Goal: Task Accomplishment & Management: Complete application form

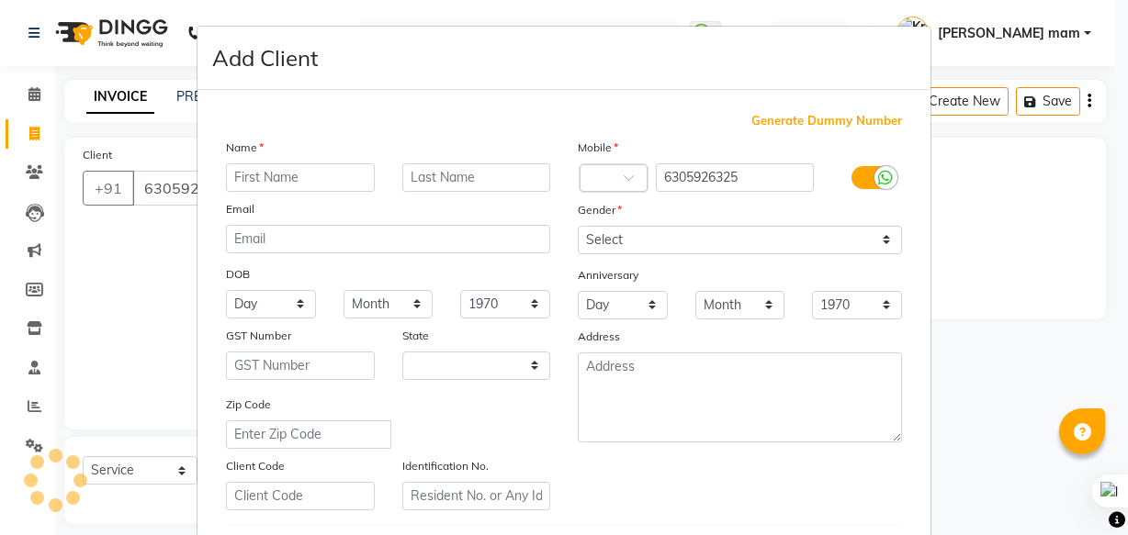
select select "5759"
select select "service"
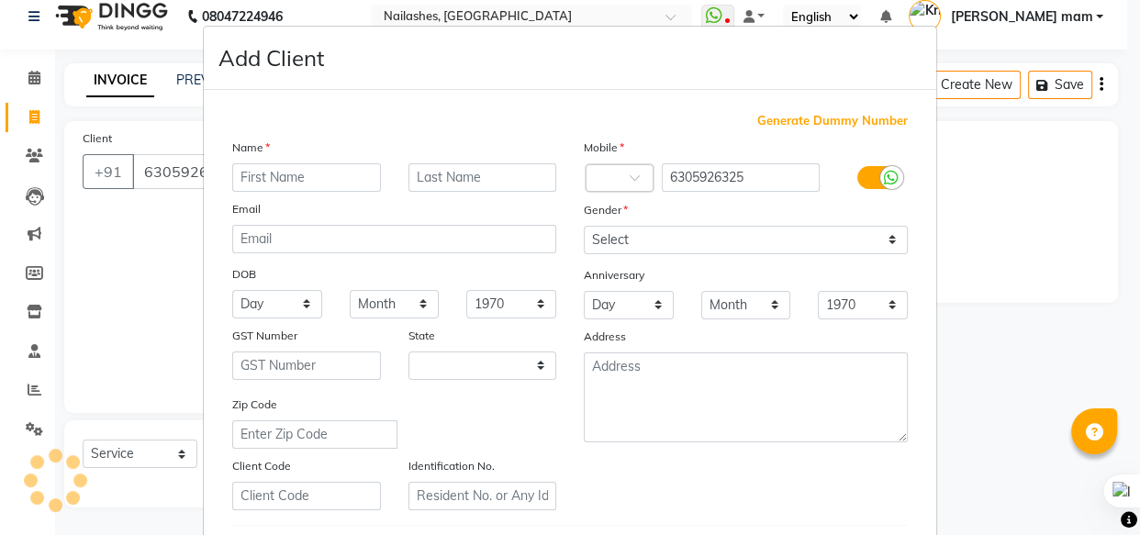
select select "21"
type input "Ruby"
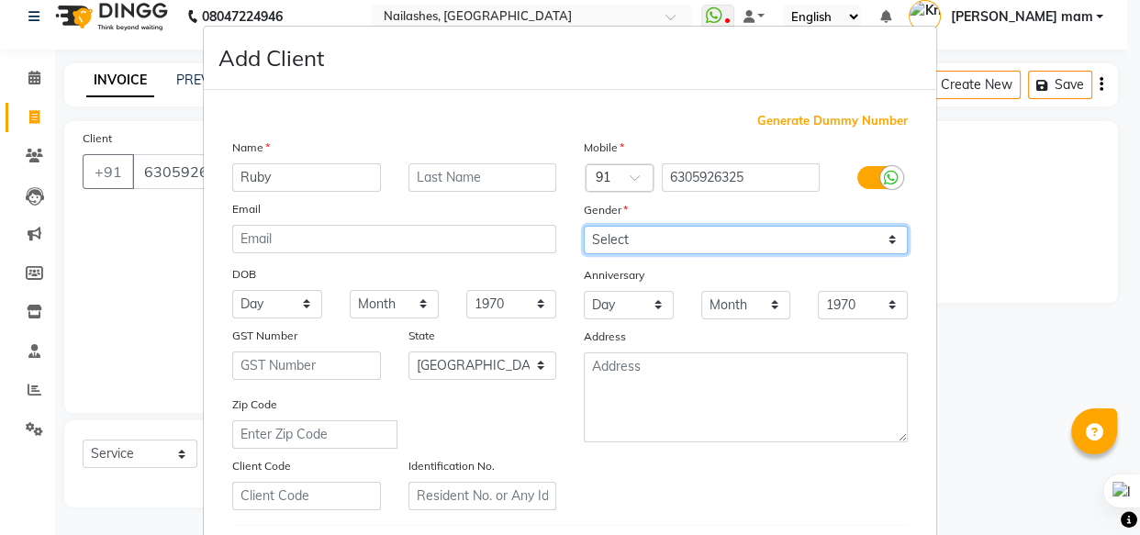
click at [846, 241] on select "Select [DEMOGRAPHIC_DATA] [DEMOGRAPHIC_DATA] Other Prefer Not To Say" at bounding box center [746, 240] width 324 height 28
select select "[DEMOGRAPHIC_DATA]"
click at [584, 226] on select "Select [DEMOGRAPHIC_DATA] [DEMOGRAPHIC_DATA] Other Prefer Not To Say" at bounding box center [746, 240] width 324 height 28
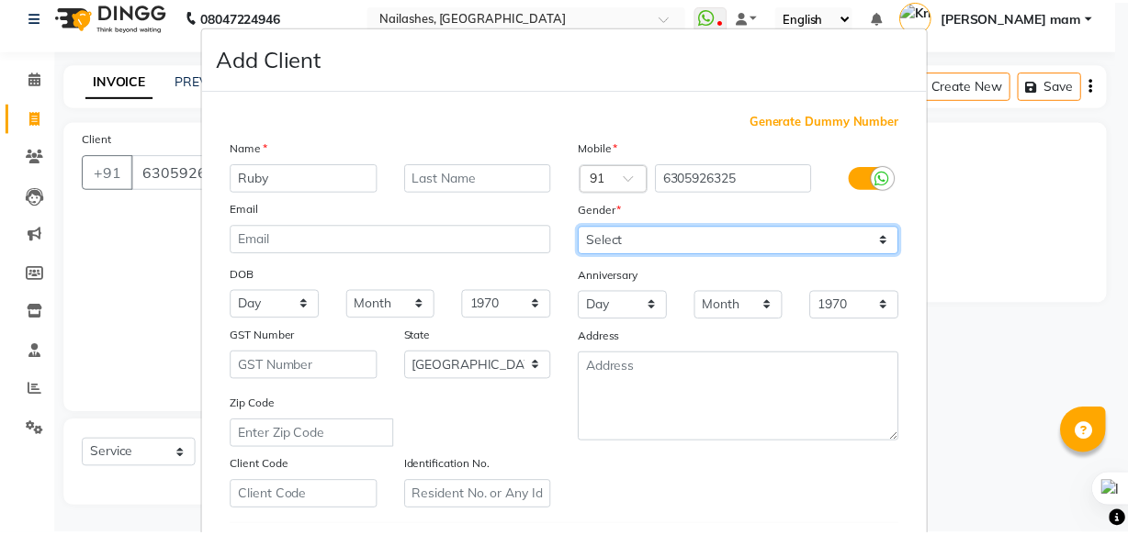
scroll to position [318, 0]
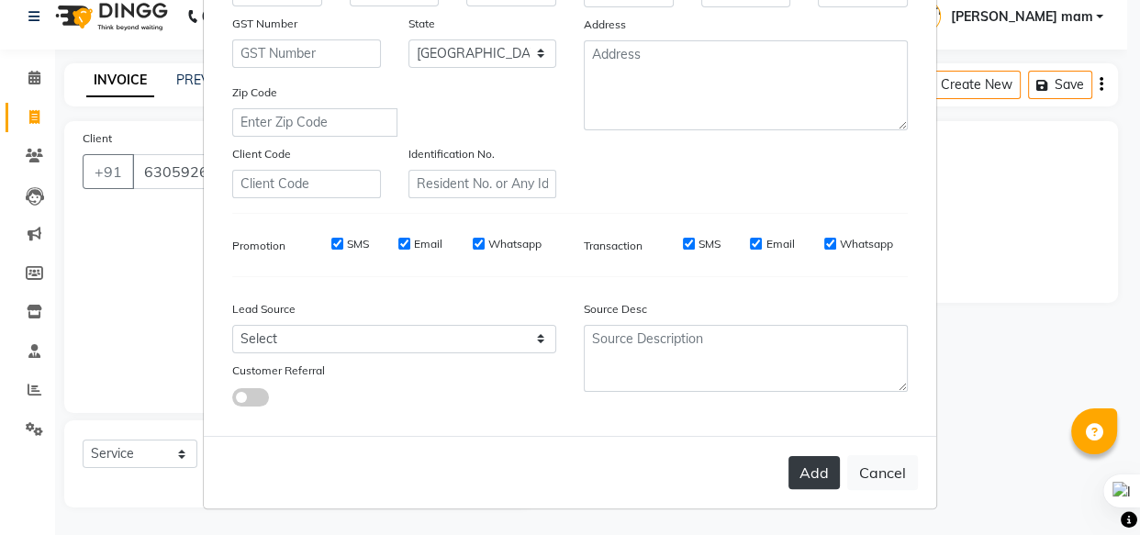
click at [823, 478] on button "Add" at bounding box center [814, 472] width 51 height 33
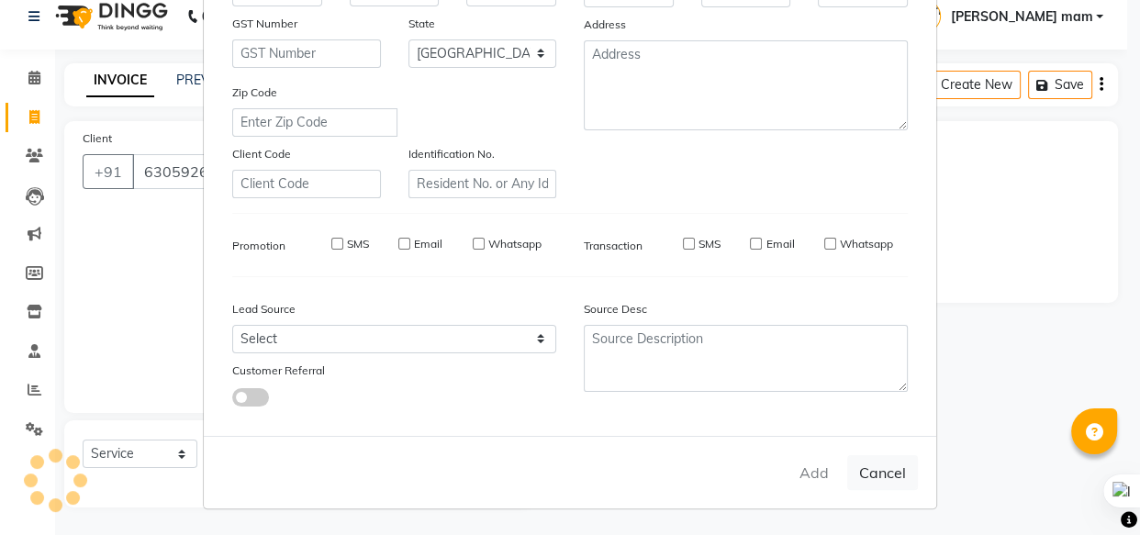
select select
select select "null"
select select
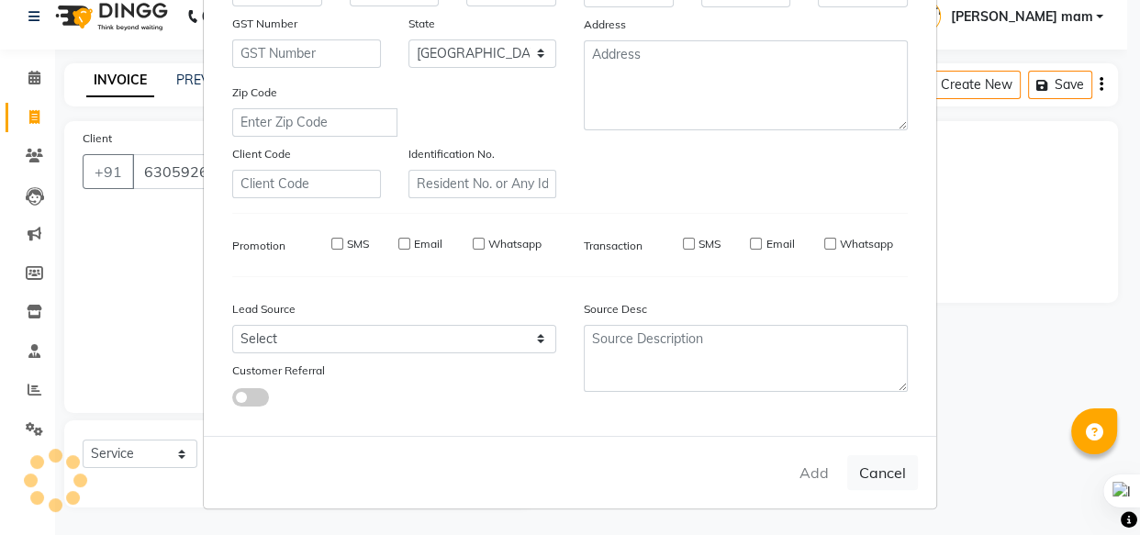
select select
checkbox input "false"
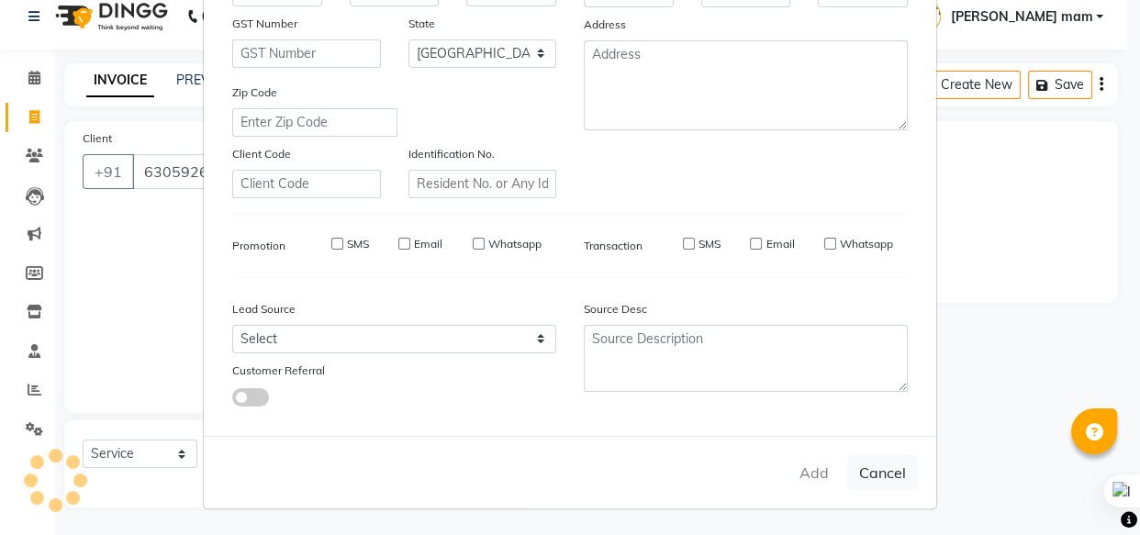
checkbox input "false"
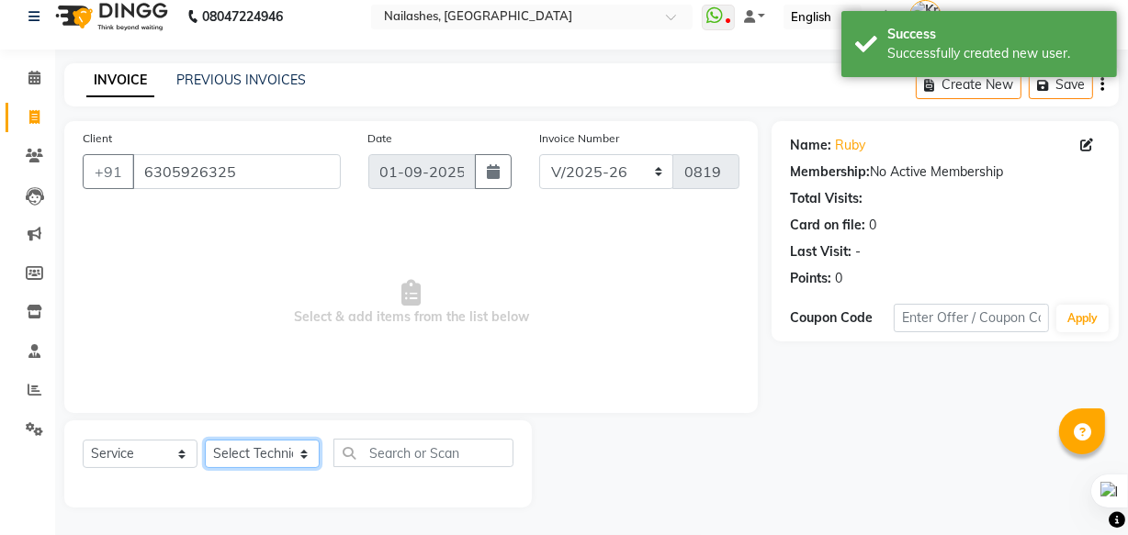
click at [264, 454] on select "Select Technician [PERSON_NAME] [PERSON_NAME] mam [PERSON_NAME] ringya [PERSON_…" at bounding box center [262, 454] width 115 height 28
select select "76516"
click at [205, 440] on select "Select Technician [PERSON_NAME] [PERSON_NAME] mam [PERSON_NAME] ringya [PERSON_…" at bounding box center [262, 454] width 115 height 28
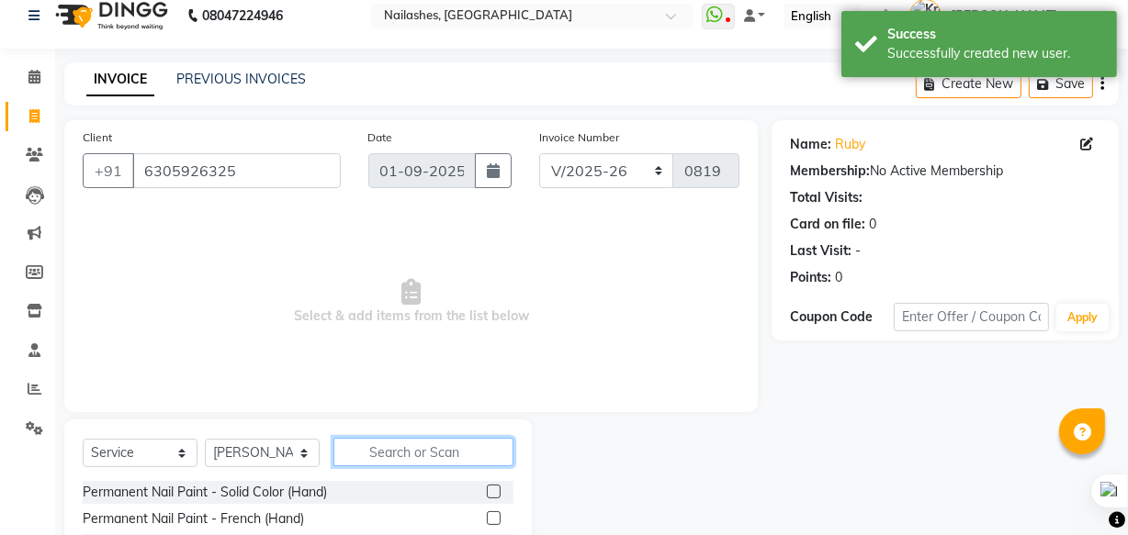
click at [409, 444] on input "text" at bounding box center [423, 452] width 180 height 28
type input "cat"
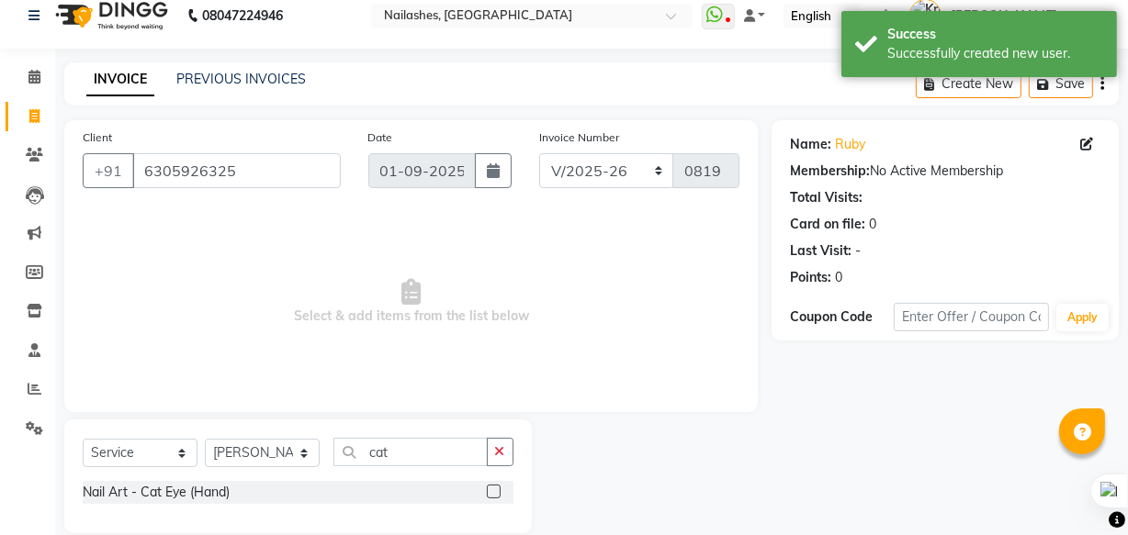
click at [491, 493] on label at bounding box center [494, 492] width 14 height 14
click at [491, 493] on input "checkbox" at bounding box center [493, 493] width 12 height 12
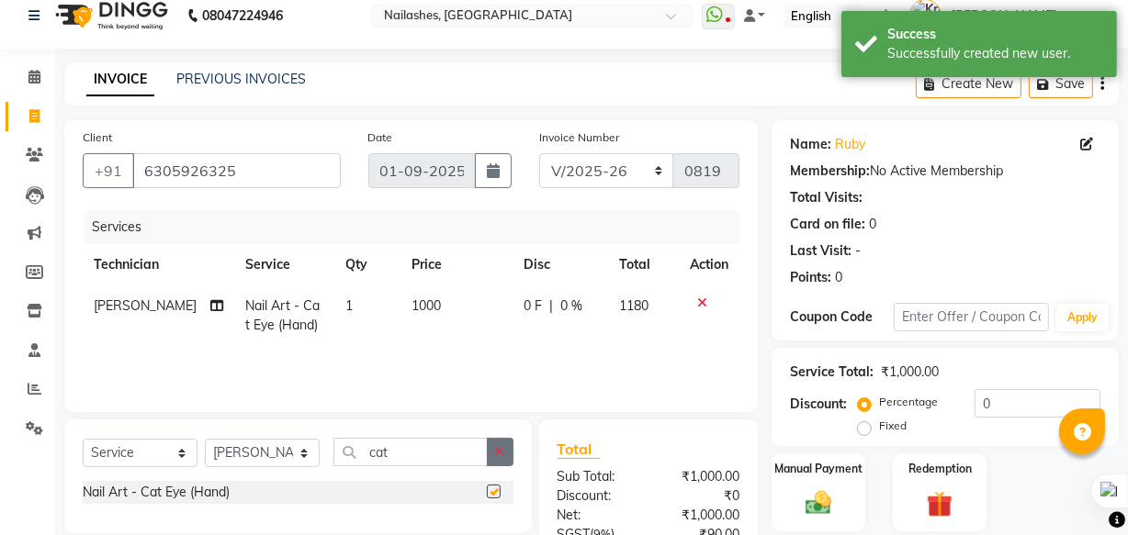
checkbox input "false"
click at [507, 462] on button "button" at bounding box center [500, 452] width 27 height 28
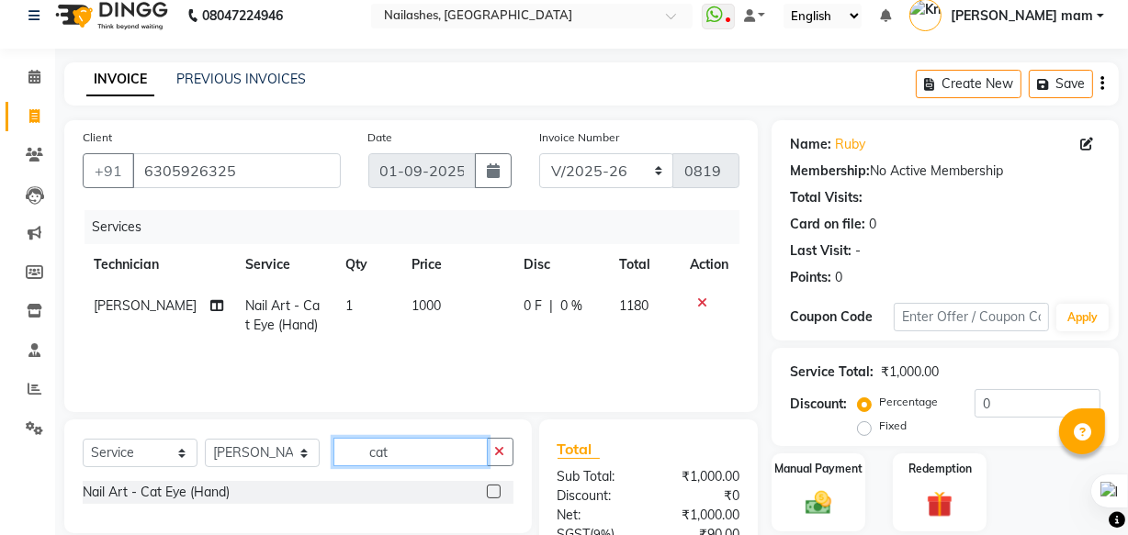
type input "cat"
click at [499, 489] on label at bounding box center [494, 492] width 14 height 14
click at [499, 489] on input "checkbox" at bounding box center [493, 493] width 12 height 12
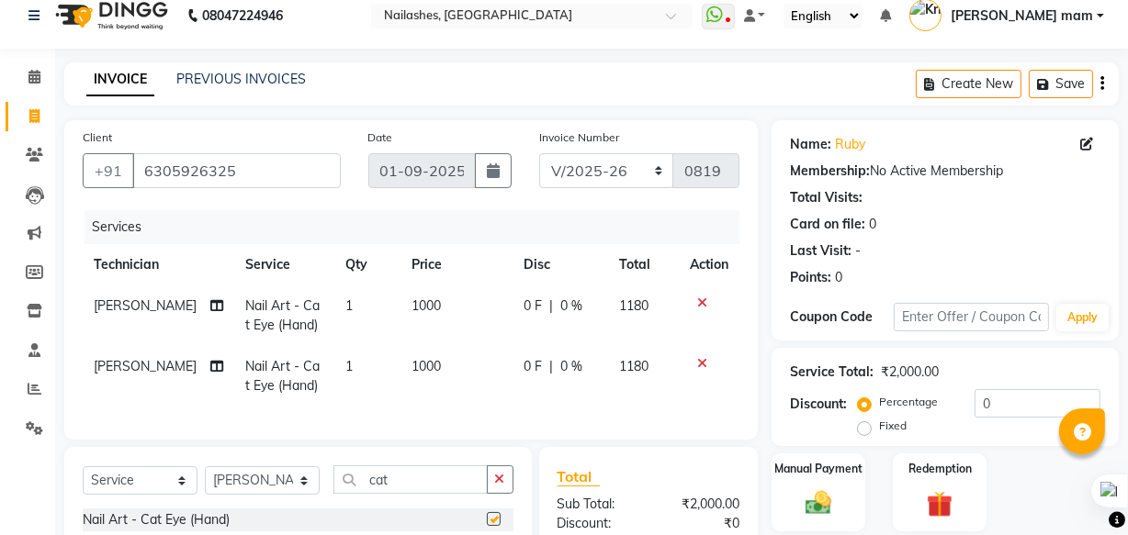
checkbox input "false"
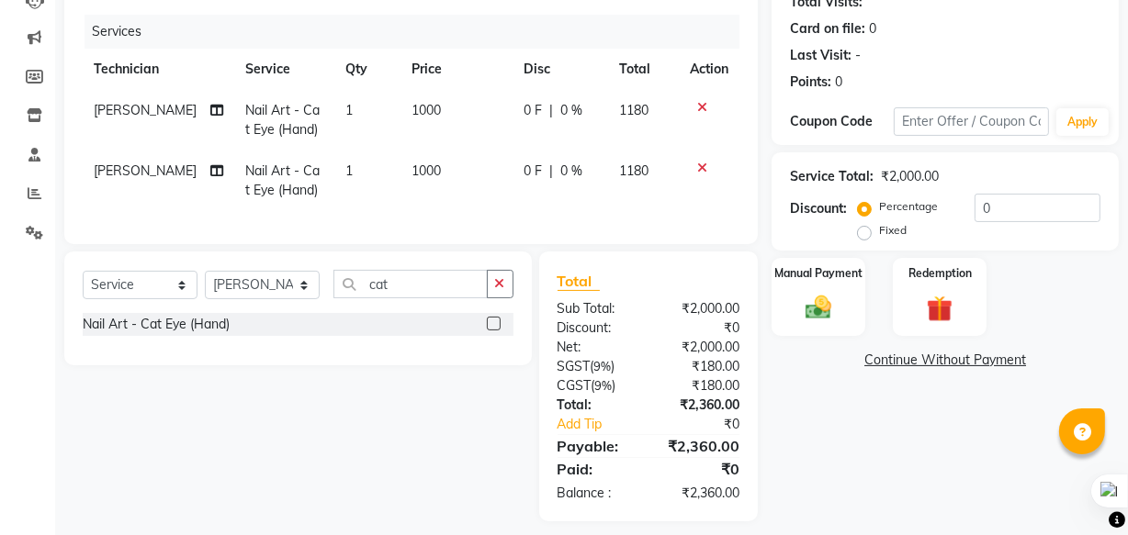
scroll to position [240, 0]
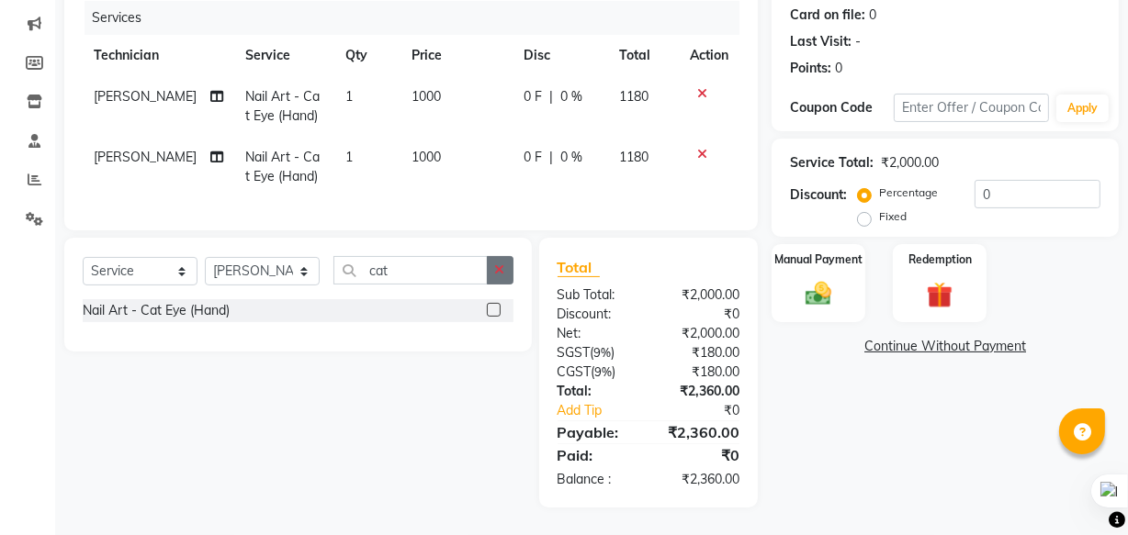
click at [502, 274] on icon "button" at bounding box center [500, 270] width 10 height 13
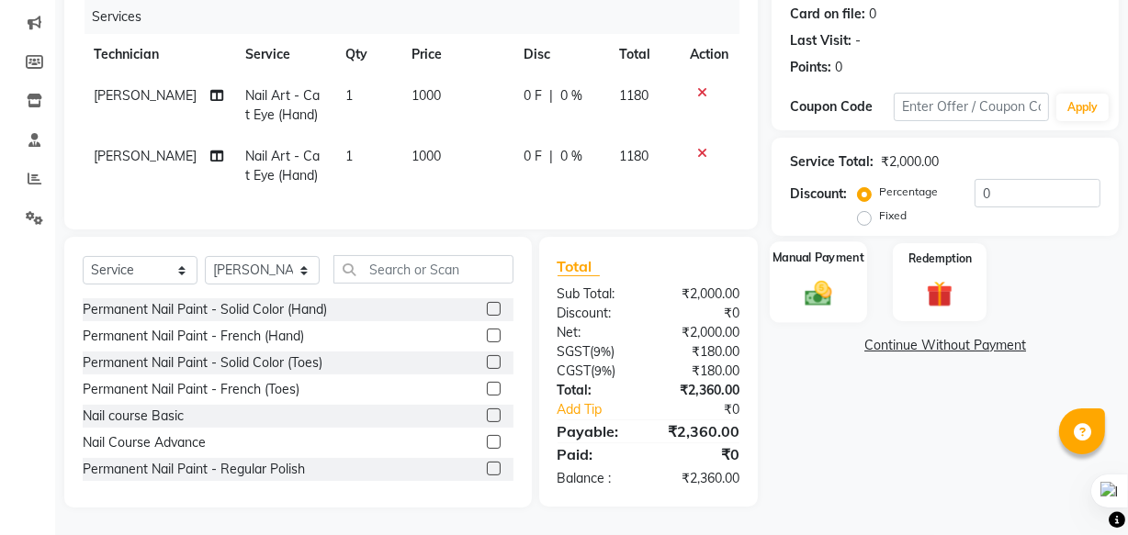
click at [839, 292] on img at bounding box center [818, 292] width 44 height 31
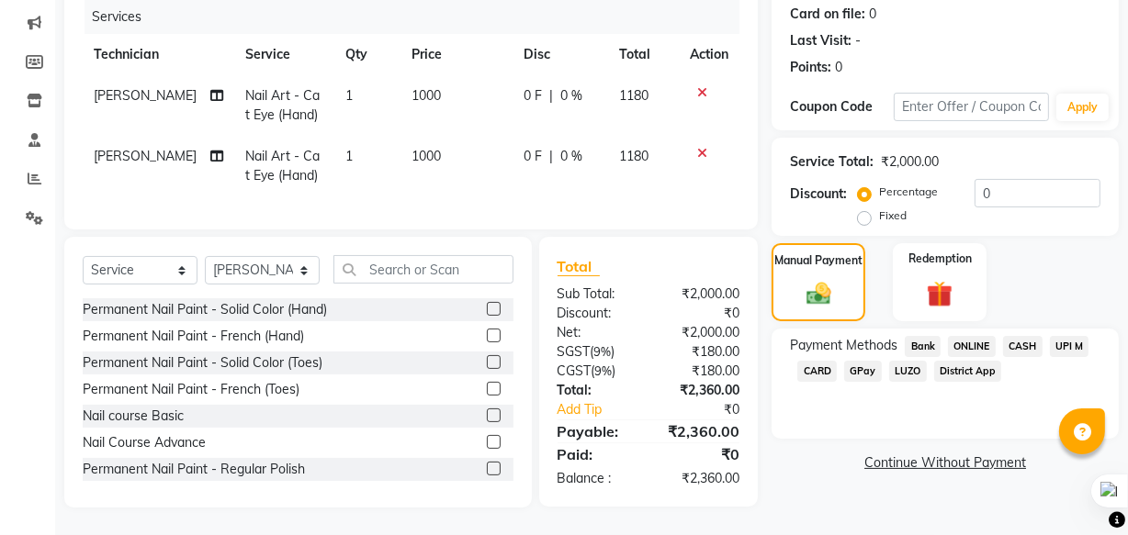
click at [1068, 329] on div "Payment Methods Bank ONLINE CASH UPI M CARD GPay LUZO District App" at bounding box center [944, 384] width 347 height 110
click at [1078, 336] on span "UPI M" at bounding box center [1069, 346] width 39 height 21
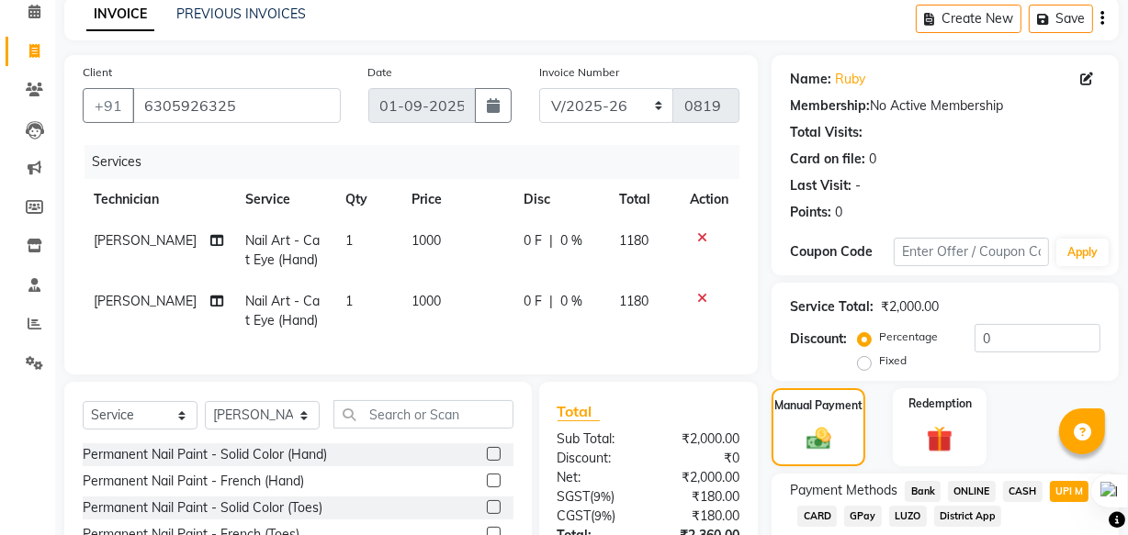
scroll to position [248, 0]
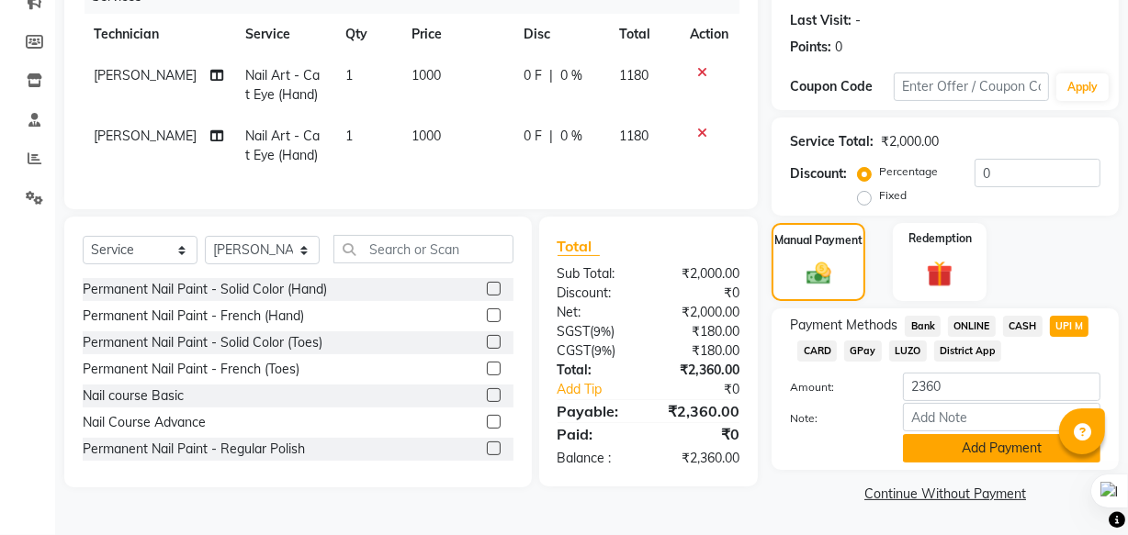
click at [1001, 449] on button "Add Payment" at bounding box center [1001, 448] width 197 height 28
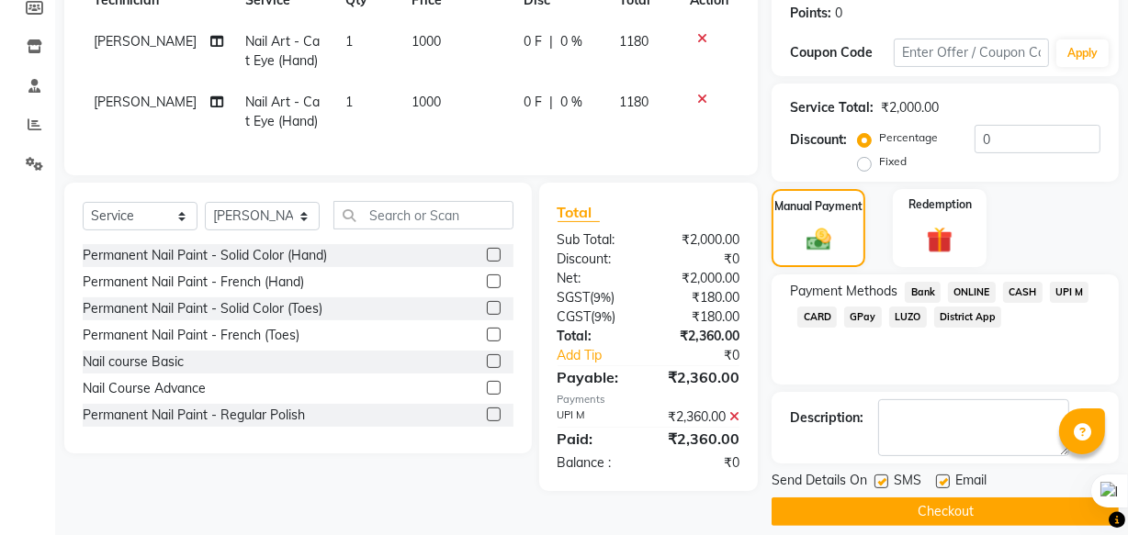
scroll to position [299, 0]
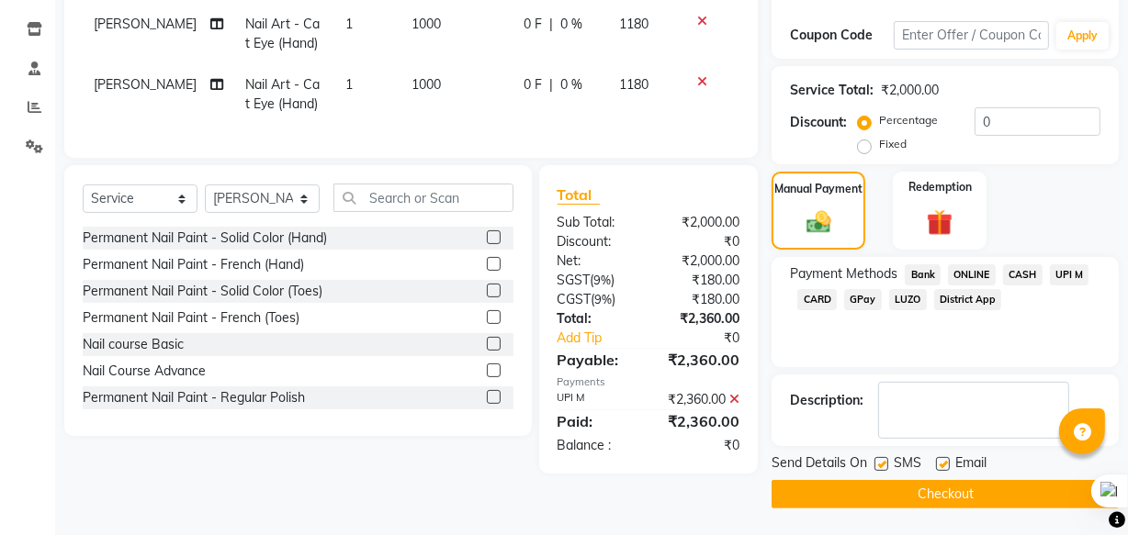
click at [885, 467] on label at bounding box center [881, 464] width 14 height 14
click at [885, 467] on input "checkbox" at bounding box center [880, 465] width 12 height 12
checkbox input "false"
click at [943, 466] on label at bounding box center [943, 464] width 14 height 14
click at [943, 466] on input "checkbox" at bounding box center [942, 465] width 12 height 12
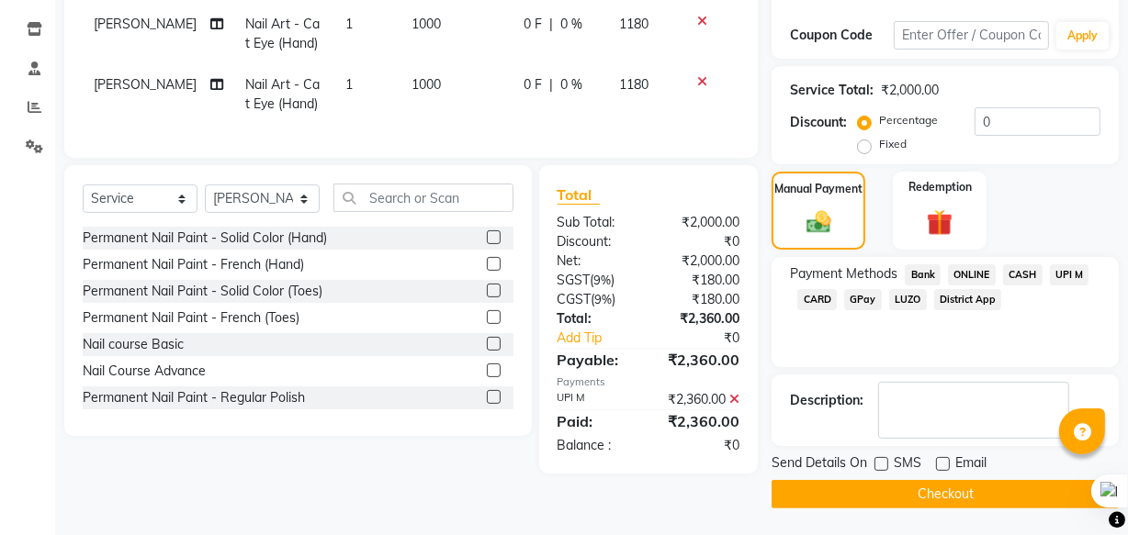
click at [943, 466] on label at bounding box center [943, 464] width 14 height 14
click at [943, 466] on input "checkbox" at bounding box center [942, 465] width 12 height 12
checkbox input "true"
click at [947, 494] on button "Checkout" at bounding box center [944, 494] width 347 height 28
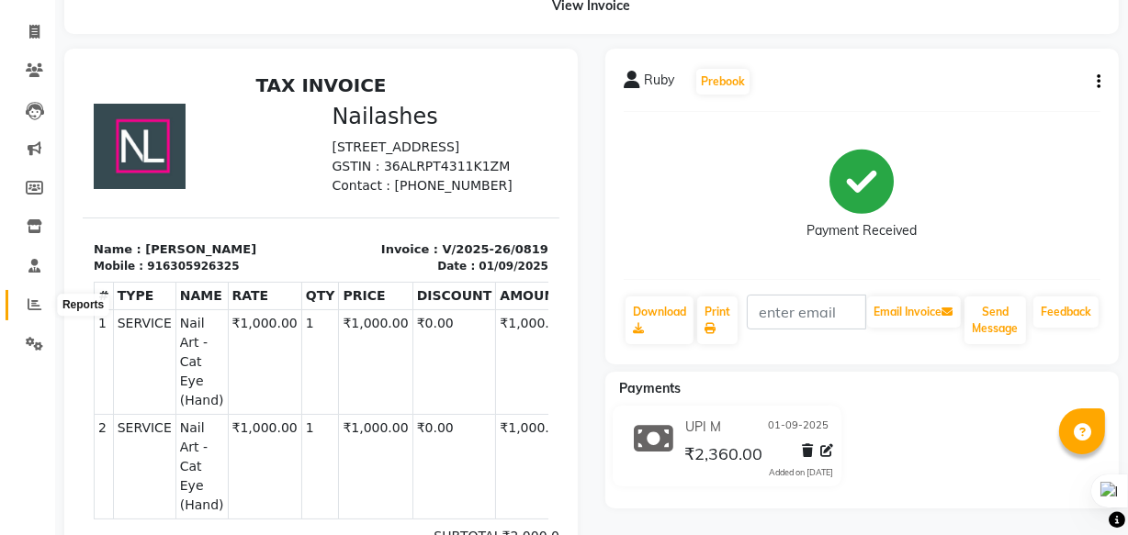
click at [22, 302] on span at bounding box center [34, 305] width 32 height 21
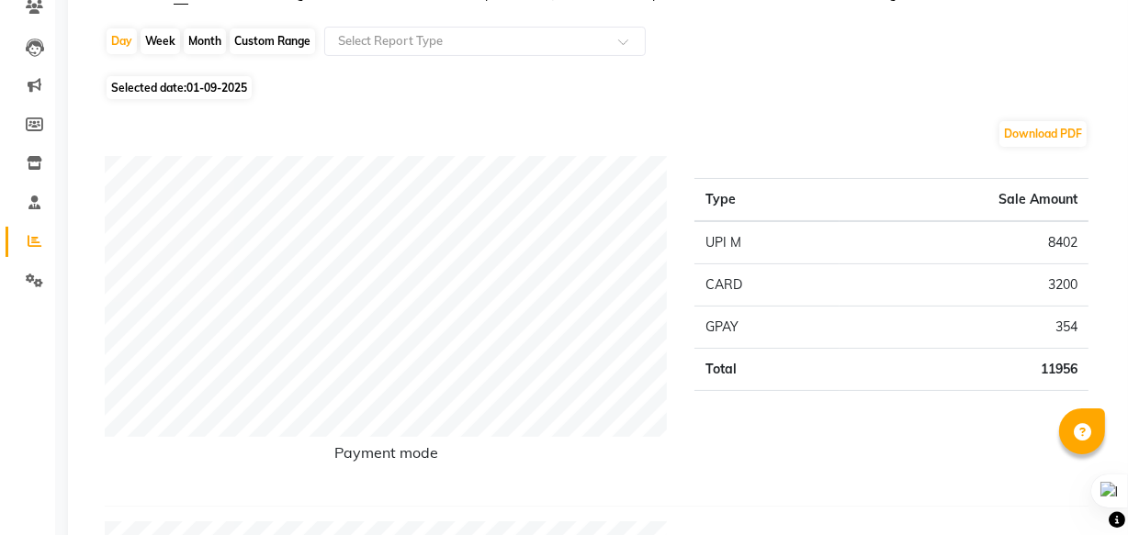
scroll to position [166, 0]
click at [463, 48] on div "Select Report Type" at bounding box center [471, 40] width 284 height 18
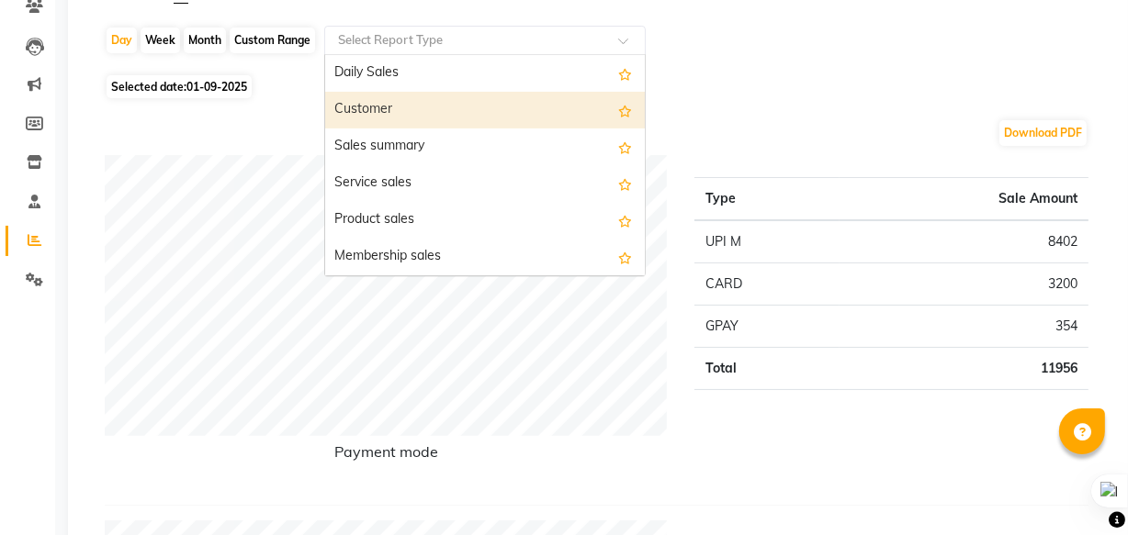
click at [456, 119] on div "Customer" at bounding box center [485, 110] width 320 height 37
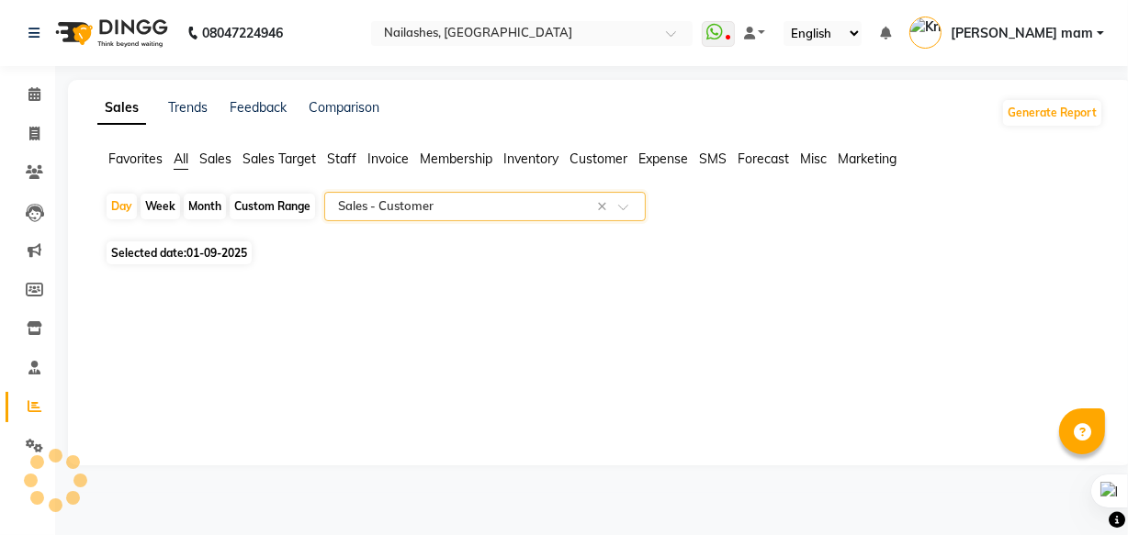
select select "full_report"
select select "csv"
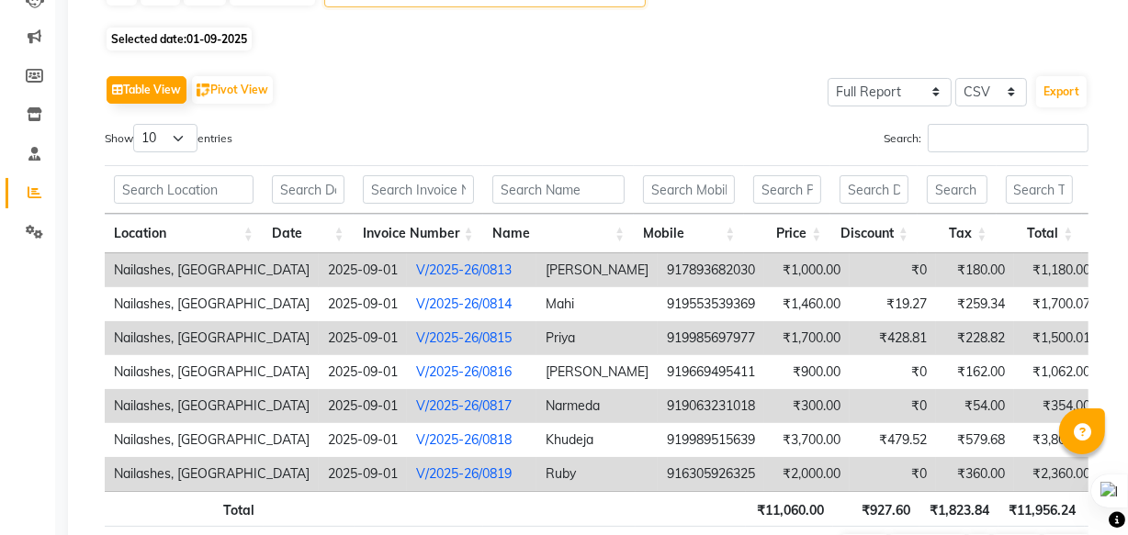
scroll to position [332, 0]
